Goal: Information Seeking & Learning: Learn about a topic

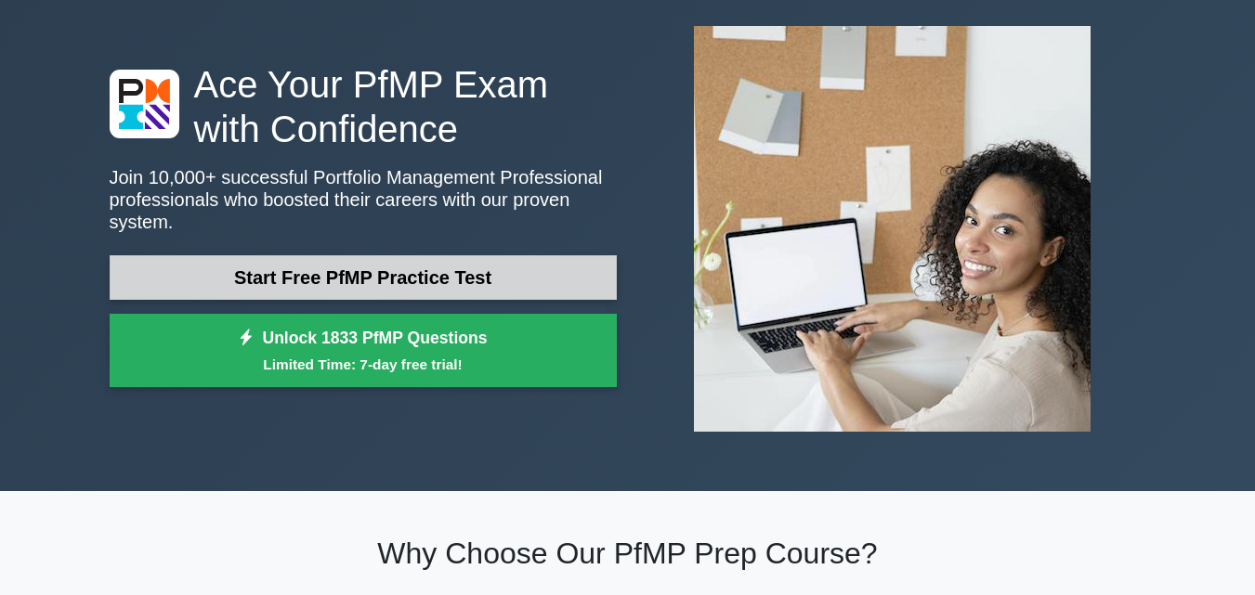
click at [397, 270] on link "Start Free PfMP Practice Test" at bounding box center [363, 277] width 507 height 45
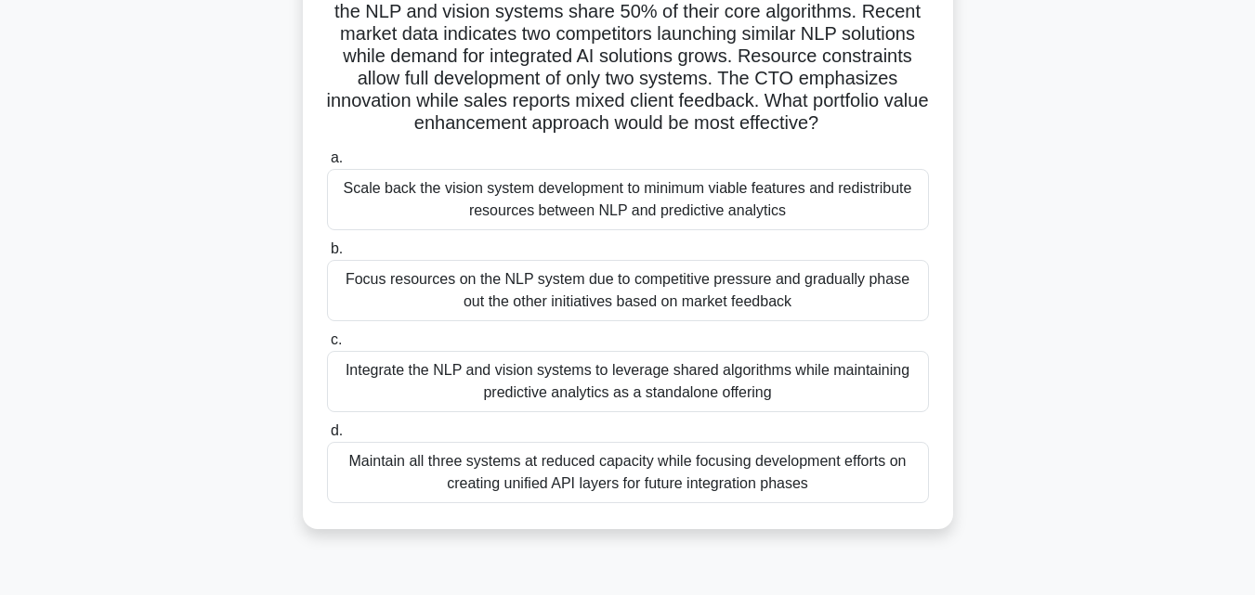
scroll to position [279, 0]
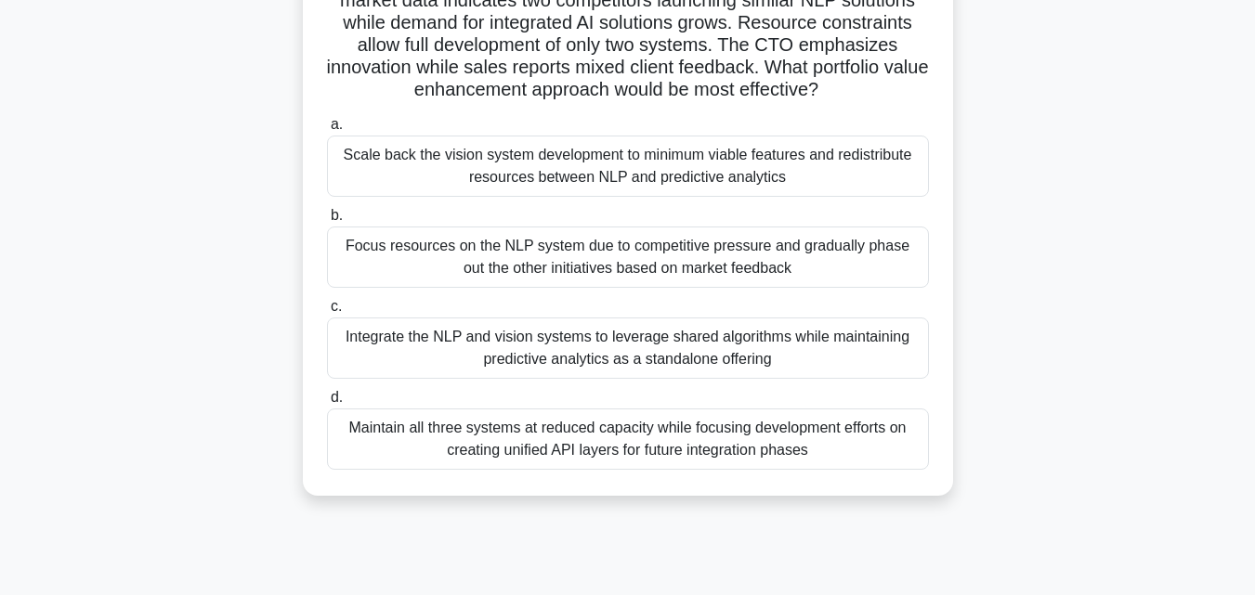
click at [392, 156] on div "Scale back the vision system development to minimum viable features and redistr…" at bounding box center [628, 166] width 602 height 61
click at [327, 131] on input "a. Scale back the vision system development to minimum viable features and redi…" at bounding box center [327, 125] width 0 height 12
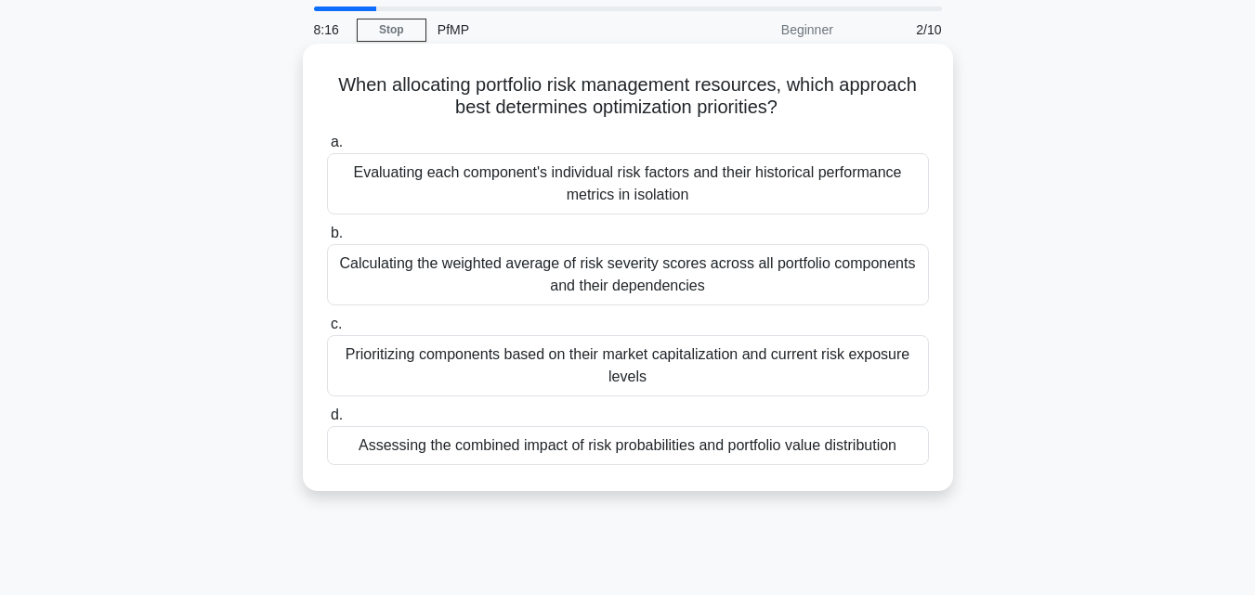
scroll to position [93, 0]
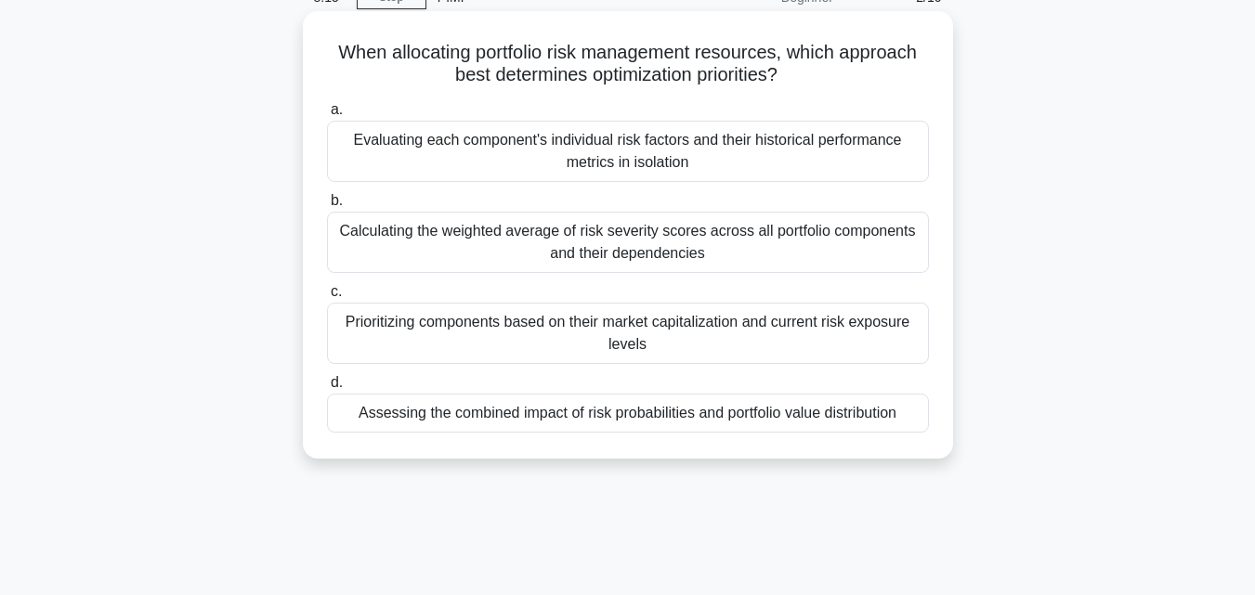
click at [449, 158] on div "Evaluating each component's individual risk factors and their historical perfor…" at bounding box center [628, 151] width 602 height 61
click at [327, 116] on input "a. Evaluating each component's individual risk factors and their historical per…" at bounding box center [327, 110] width 0 height 12
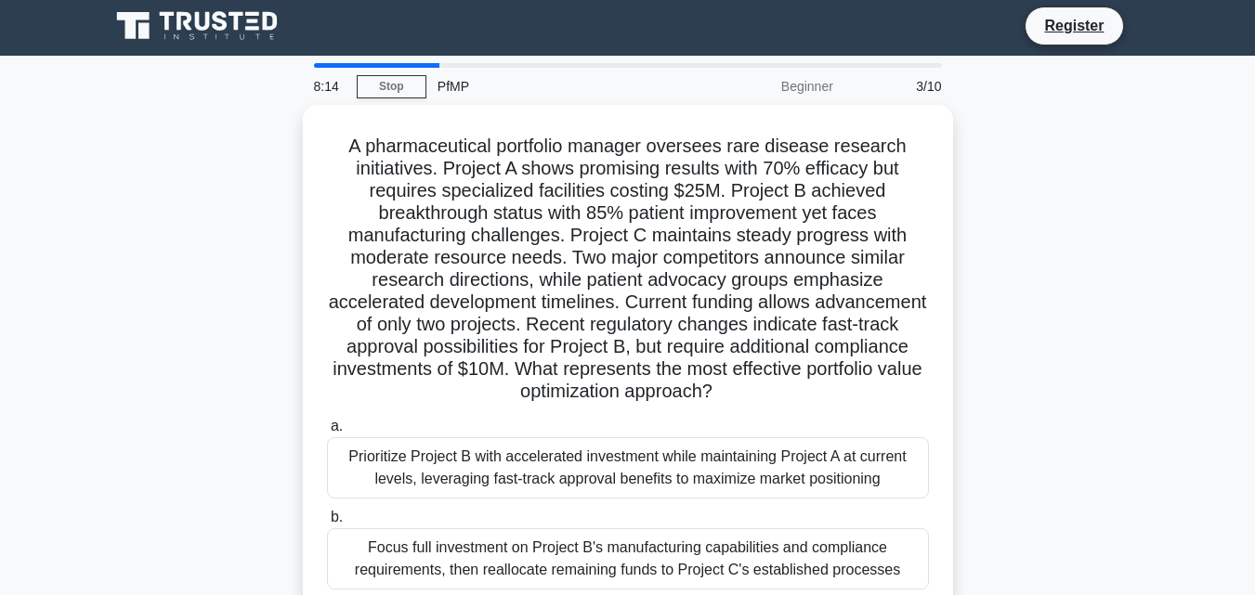
scroll to position [0, 0]
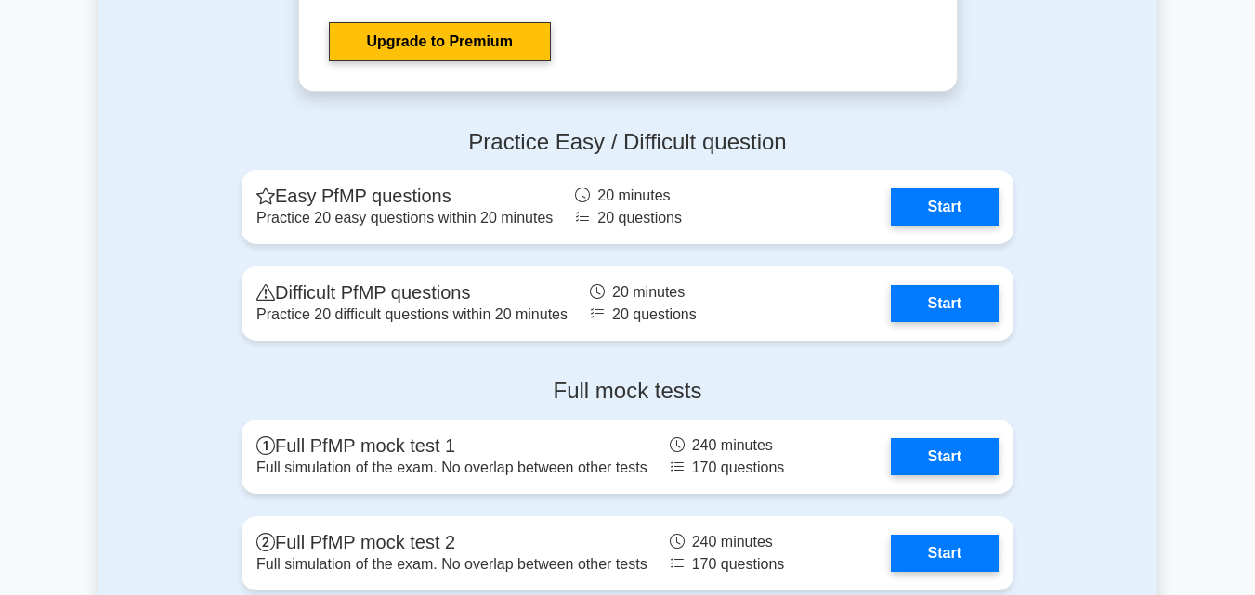
scroll to position [1950, 0]
